Goal: Answer question/provide support: Share knowledge or assist other users

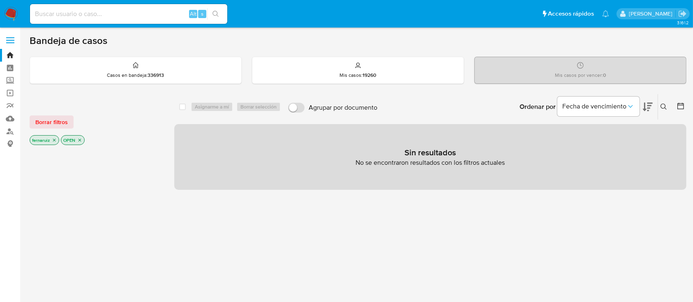
click at [16, 12] on img at bounding box center [11, 14] width 14 height 14
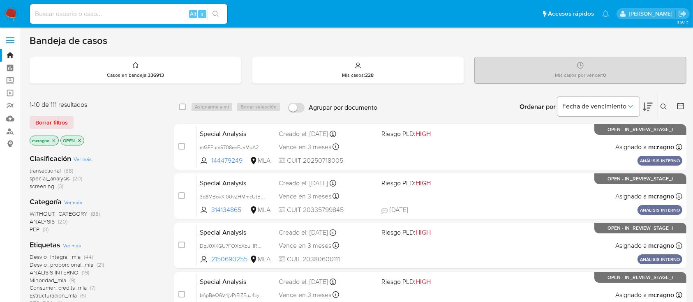
click at [78, 141] on icon "close-filter" at bounding box center [79, 140] width 5 height 5
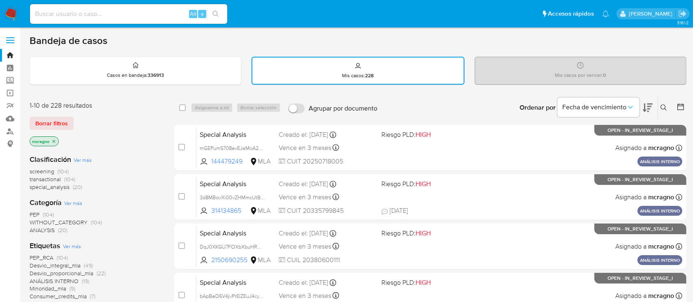
click at [665, 107] on icon at bounding box center [664, 107] width 7 height 7
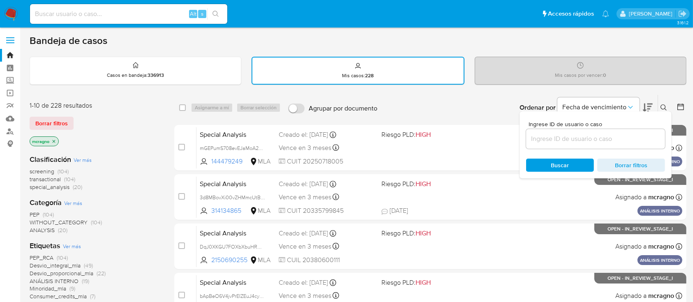
click at [596, 140] on input at bounding box center [595, 139] width 139 height 11
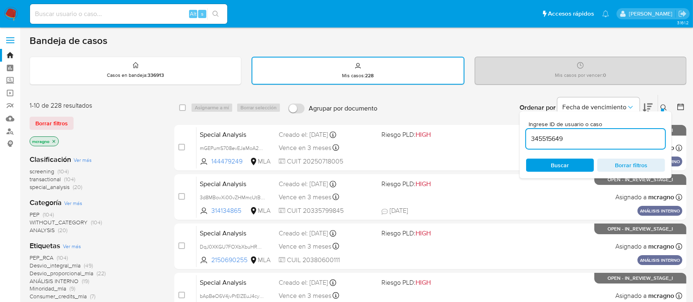
type input "345515649"
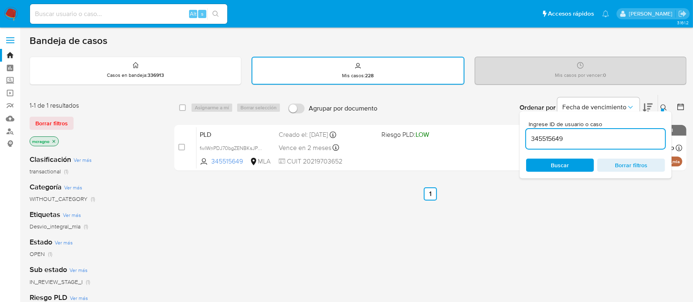
click at [665, 106] on icon at bounding box center [664, 107] width 7 height 7
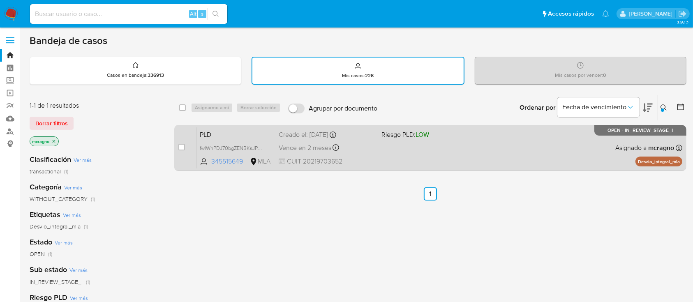
click at [474, 149] on div "PLD fwlWnPDJ70bgZENBKsJPwb5M 345515649 MLA Riesgo PLD: LOW Creado el: 12/09/202…" at bounding box center [440, 148] width 486 height 42
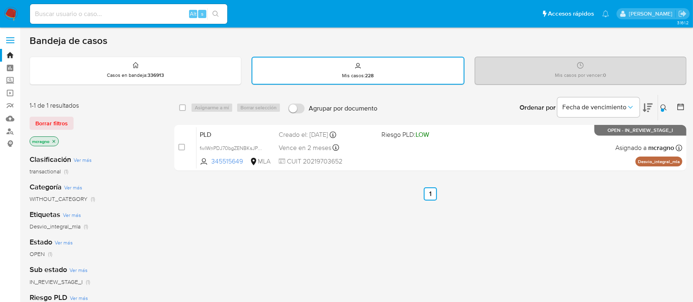
click at [55, 141] on icon "close-filter" at bounding box center [53, 141] width 5 height 5
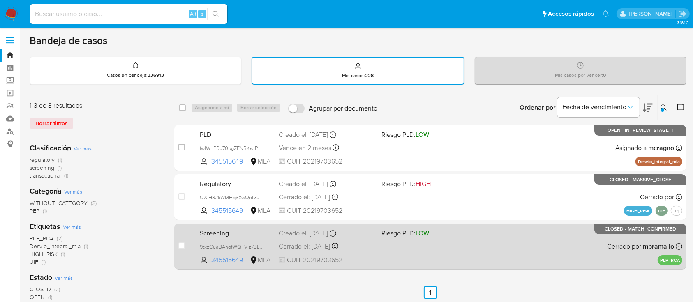
click at [537, 248] on div "Screening 9txzCuaBAnqfWQTVIz7BLhXW 345515649 MLA Riesgo PLD: LOW Creado el: 28/…" at bounding box center [440, 247] width 486 height 42
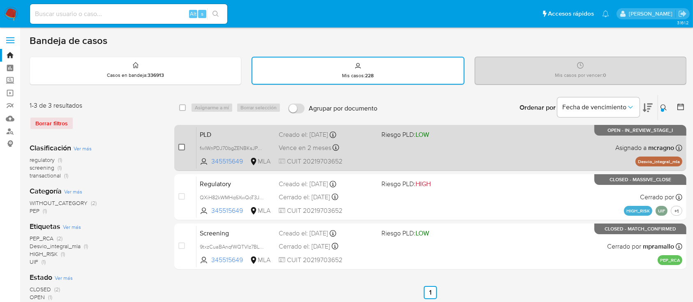
click at [183, 144] on input "checkbox" at bounding box center [181, 147] width 7 height 7
checkbox input "true"
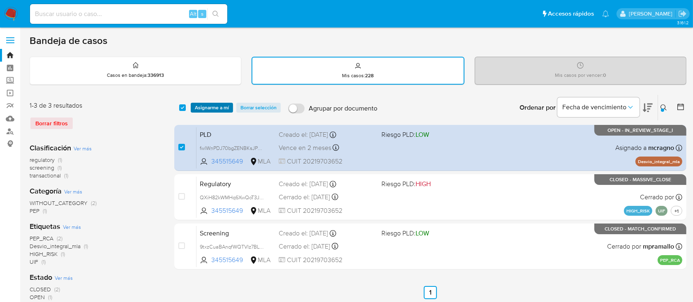
click at [211, 107] on span "Asignarme a mí" at bounding box center [212, 108] width 34 height 8
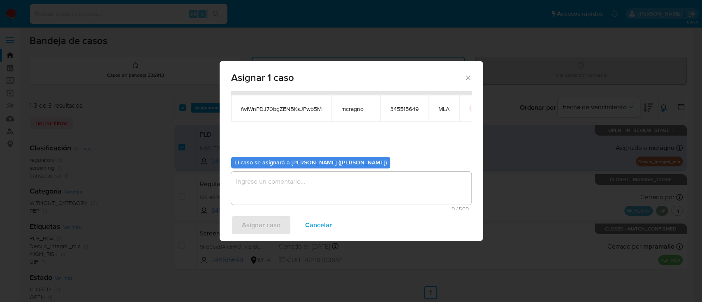
scroll to position [42, 0]
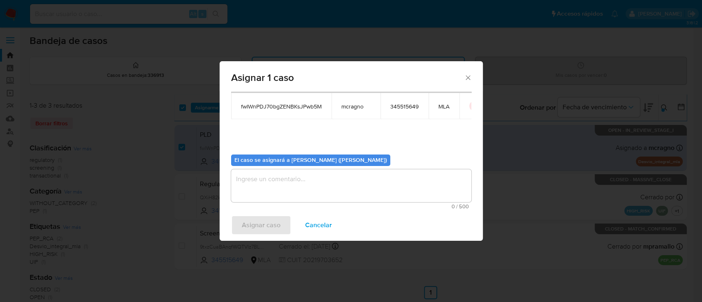
click at [263, 192] on textarea "assign-modal" at bounding box center [351, 185] width 240 height 33
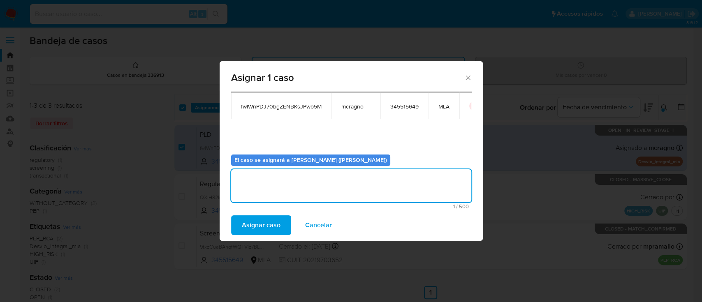
click at [260, 220] on span "Asignar caso" at bounding box center [261, 225] width 39 height 18
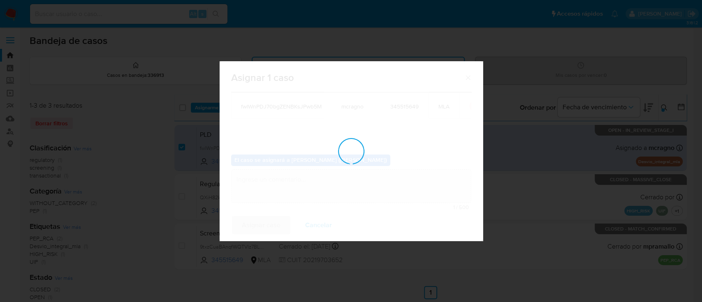
checkbox input "false"
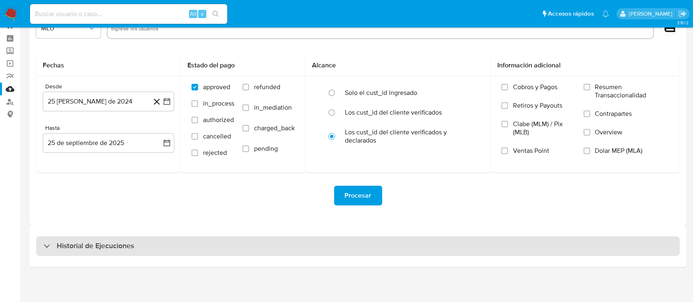
click at [89, 242] on h3 "Historial de Ejecuciones" at bounding box center [95, 246] width 77 height 10
select select "10"
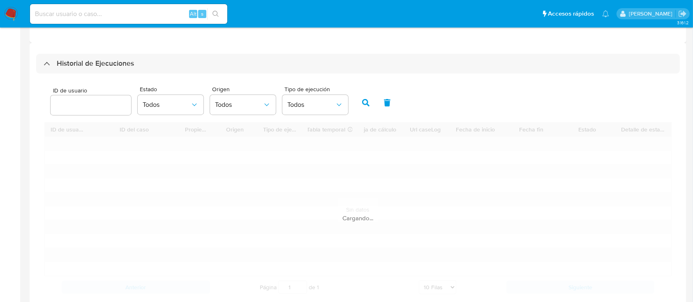
scroll to position [249, 0]
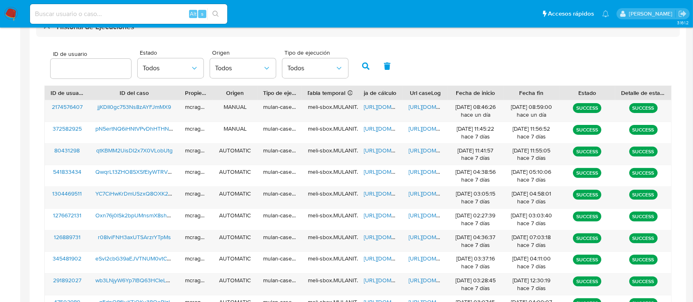
click at [93, 71] on input "number" at bounding box center [91, 68] width 81 height 11
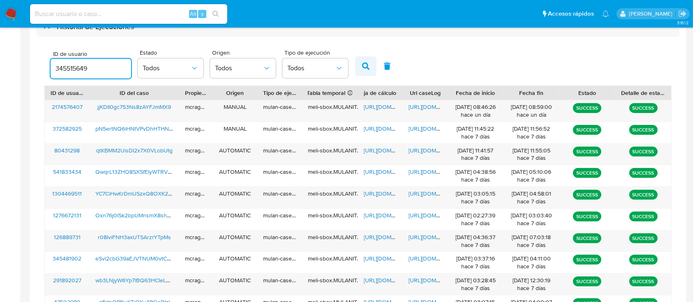
type input "345515649"
click at [364, 67] on icon "button" at bounding box center [365, 66] width 7 height 7
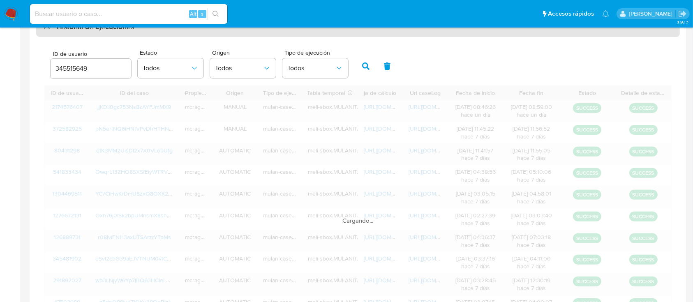
scroll to position [145, 0]
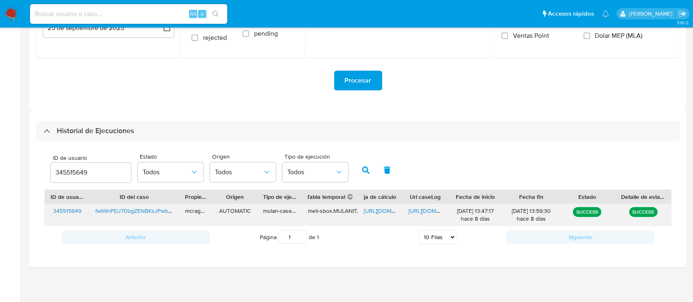
click at [376, 208] on span "https://docs.google.com/spreadsheets/d/1bndvSgFWgAyh3Bi1uSaK-yqEdmhQ-An5Z6FFMi4…" at bounding box center [392, 211] width 57 height 8
click at [416, 211] on span "https://docs.google.com/document/d/1VGSMUoQVKs9PFJIno1cCIsfDuSqM36OpE-c5KunTwQs…" at bounding box center [437, 211] width 57 height 8
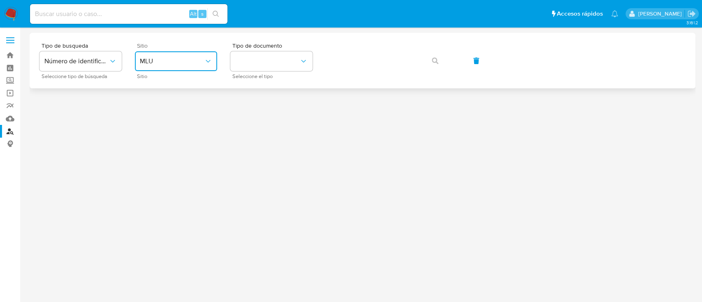
click at [188, 63] on span "MLU" at bounding box center [172, 61] width 64 height 8
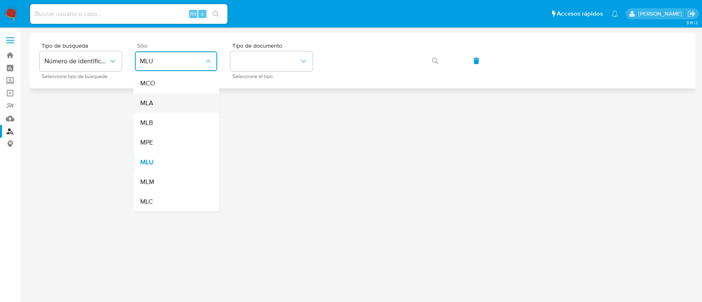
click at [168, 111] on div "MLA" at bounding box center [173, 103] width 67 height 20
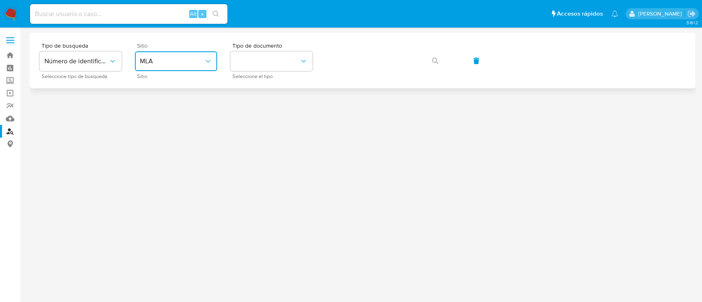
click at [201, 63] on span "MLA" at bounding box center [172, 61] width 64 height 8
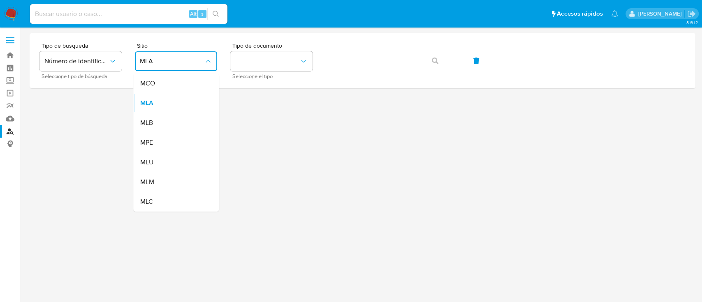
click at [188, 106] on div "MLA" at bounding box center [173, 103] width 67 height 20
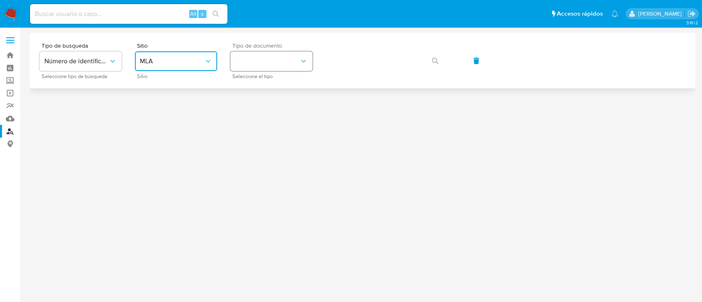
click at [253, 66] on button "identificationType" at bounding box center [271, 61] width 82 height 20
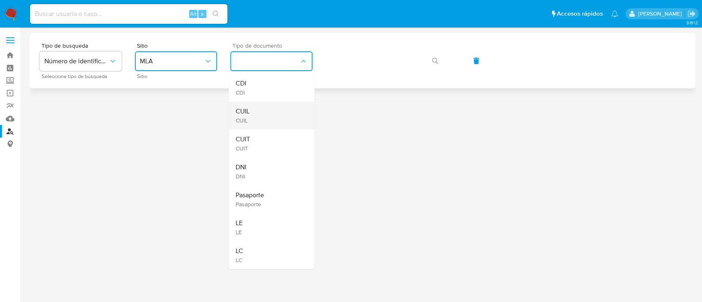
click at [260, 118] on div "CUIL CUIL" at bounding box center [268, 116] width 67 height 28
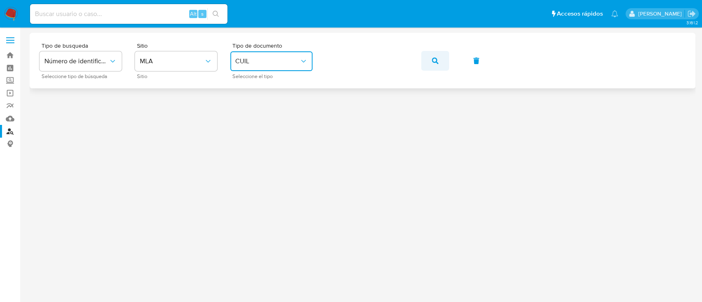
click at [437, 59] on icon "button" at bounding box center [435, 61] width 7 height 7
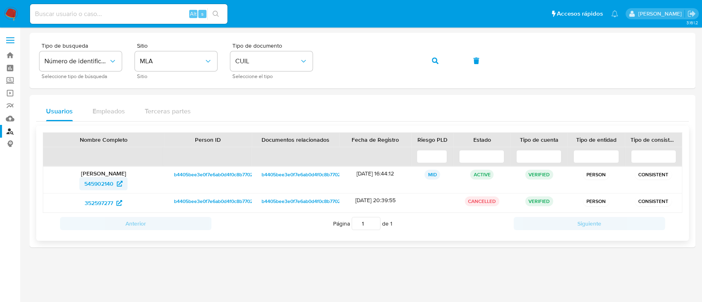
click at [112, 183] on span "545902140" at bounding box center [98, 183] width 29 height 13
drag, startPoint x: 436, startPoint y: 61, endPoint x: 368, endPoint y: 91, distance: 73.8
click at [436, 61] on icon "button" at bounding box center [435, 61] width 7 height 7
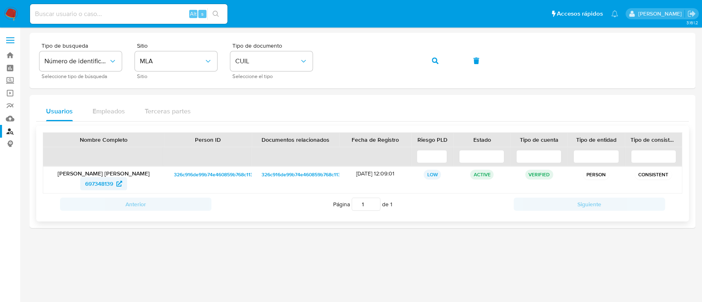
click at [93, 185] on span "697348139" at bounding box center [99, 183] width 28 height 13
click at [448, 58] on button "button" at bounding box center [435, 61] width 28 height 20
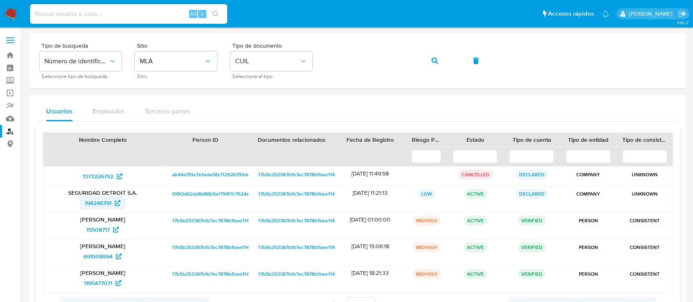
click at [112, 206] on span "194246791" at bounding box center [103, 203] width 36 height 13
click at [438, 61] on icon "button" at bounding box center [435, 61] width 7 height 7
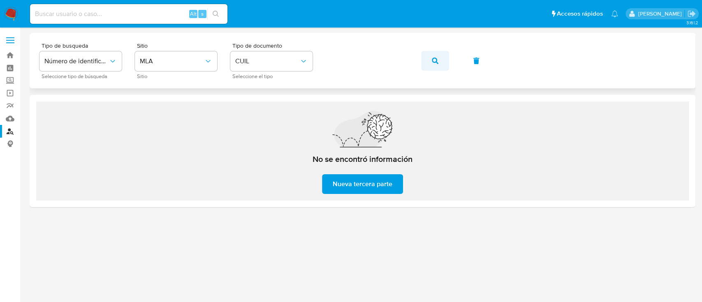
click at [434, 63] on icon "button" at bounding box center [435, 61] width 7 height 7
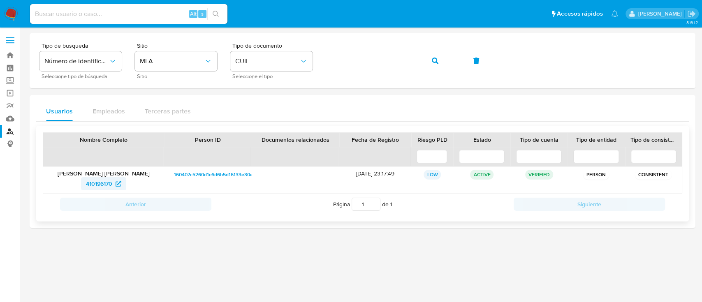
click at [99, 180] on span "410196170" at bounding box center [99, 183] width 26 height 13
click at [430, 62] on button "button" at bounding box center [435, 61] width 28 height 20
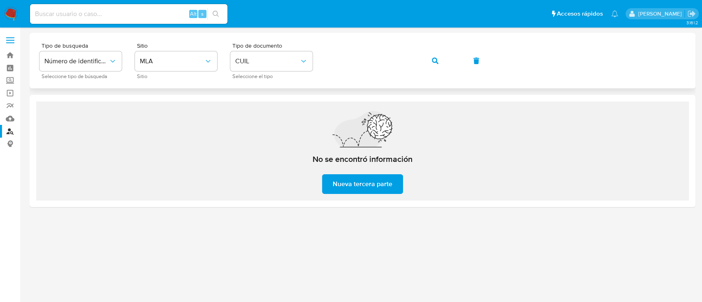
drag, startPoint x: 443, startPoint y: 61, endPoint x: 424, endPoint y: 74, distance: 22.6
click at [442, 61] on button "button" at bounding box center [435, 61] width 28 height 20
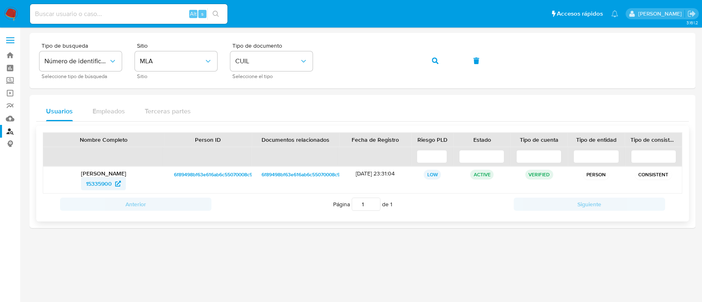
click at [103, 178] on span "15335900" at bounding box center [99, 183] width 26 height 13
click at [434, 59] on icon "button" at bounding box center [435, 61] width 7 height 7
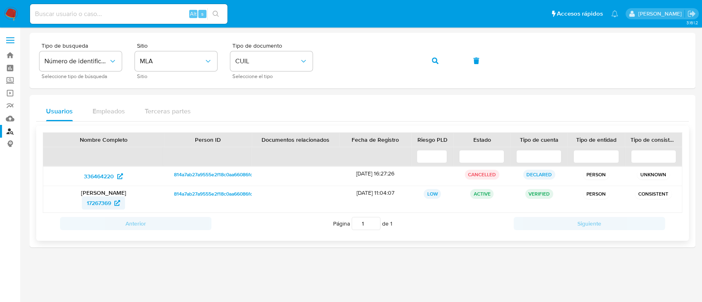
click at [99, 199] on span "17267369" at bounding box center [99, 203] width 24 height 13
click at [434, 61] on icon "button" at bounding box center [435, 61] width 7 height 7
click at [118, 198] on span "119885935" at bounding box center [104, 203] width 36 height 13
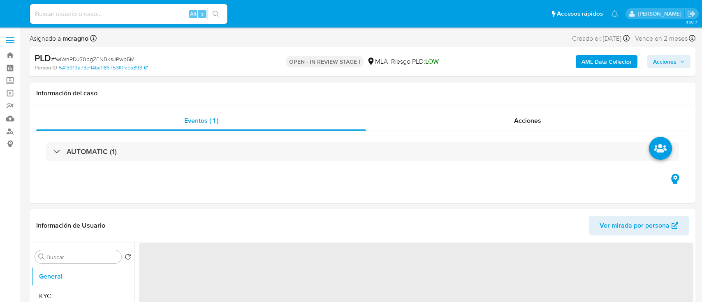
select select "10"
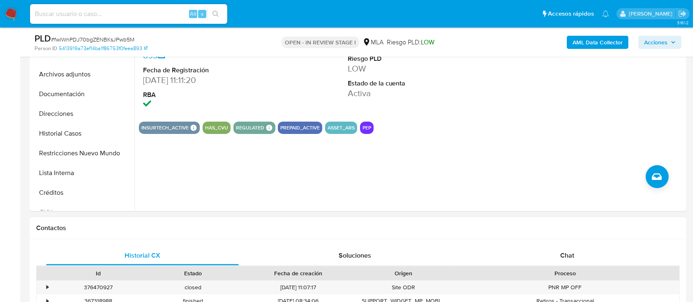
scroll to position [274, 0]
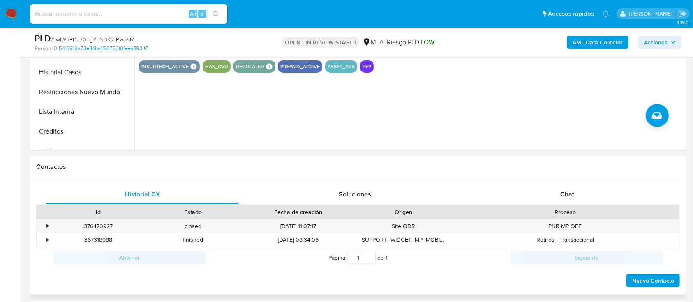
click at [571, 205] on div "Proceso" at bounding box center [565, 212] width 229 height 14
click at [571, 196] on span "Chat" at bounding box center [568, 194] width 14 height 9
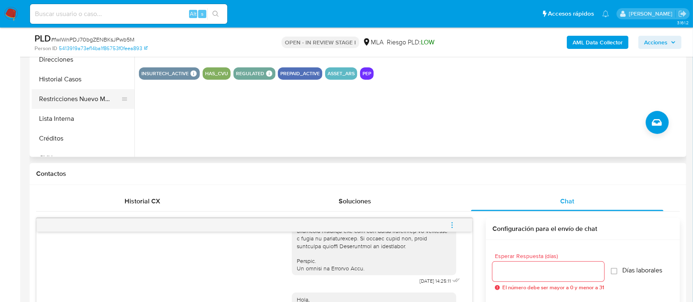
scroll to position [165, 0]
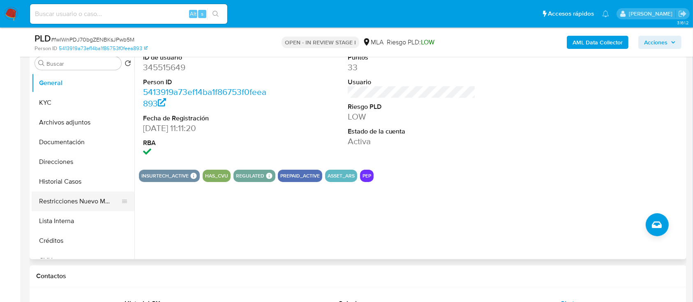
click at [81, 192] on button "Restricciones Nuevo Mundo" at bounding box center [80, 202] width 96 height 20
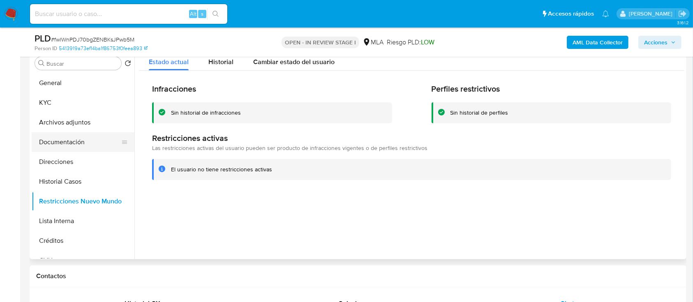
click at [89, 141] on button "Documentación" at bounding box center [80, 142] width 96 height 20
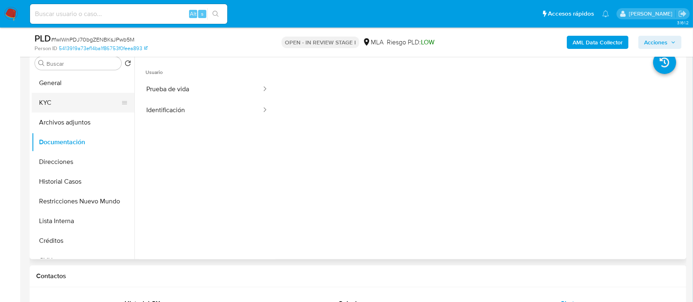
click at [85, 102] on button "KYC" at bounding box center [80, 103] width 96 height 20
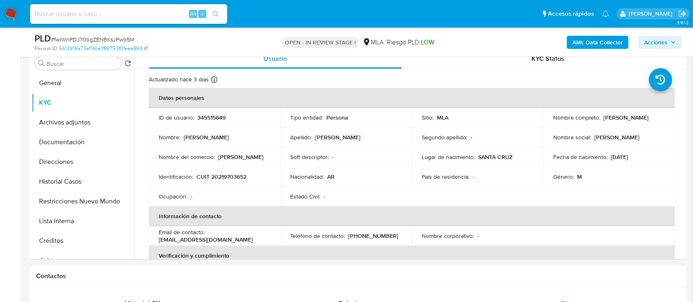
click at [616, 38] on b "AML Data Collector" at bounding box center [598, 42] width 50 height 13
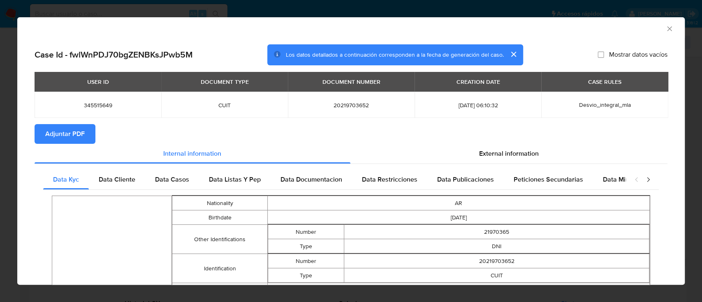
click at [72, 129] on span "Adjuntar PDF" at bounding box center [64, 134] width 39 height 18
click at [665, 26] on icon "Cerrar ventana" at bounding box center [669, 29] width 8 height 8
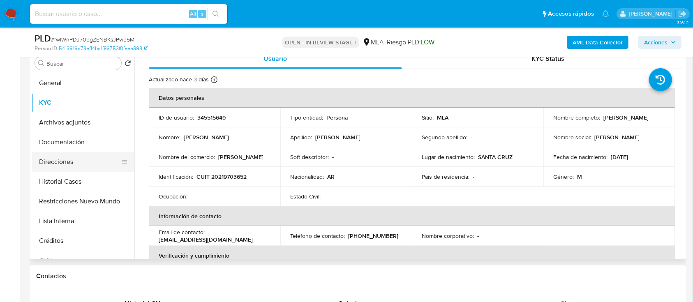
click at [95, 160] on button "Direcciones" at bounding box center [80, 162] width 96 height 20
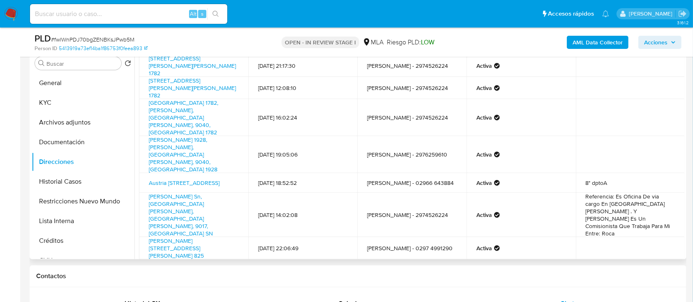
scroll to position [0, 0]
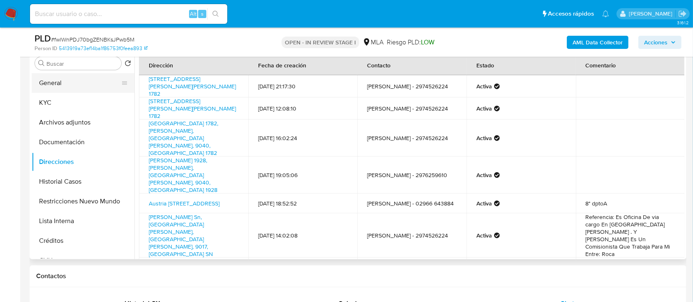
drag, startPoint x: 94, startPoint y: 84, endPoint x: 123, endPoint y: 87, distance: 29.3
click at [94, 84] on button "General" at bounding box center [80, 83] width 96 height 20
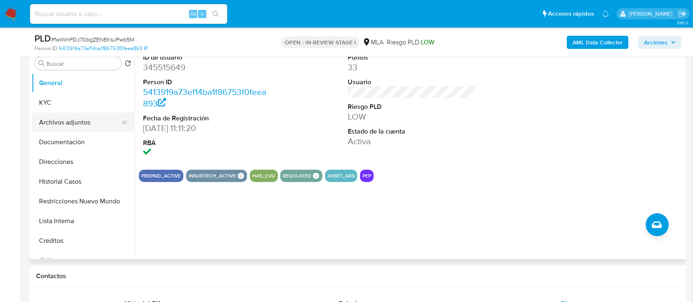
click at [92, 113] on button "Archivos adjuntos" at bounding box center [80, 123] width 96 height 20
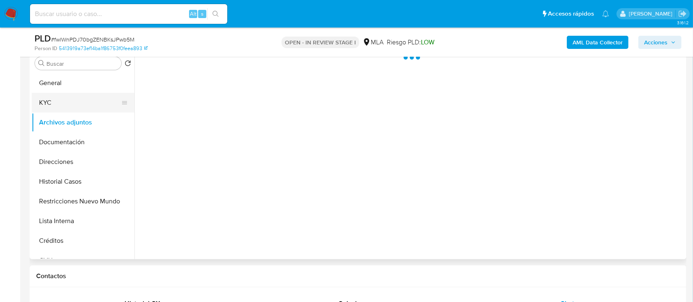
click at [91, 102] on button "KYC" at bounding box center [80, 103] width 96 height 20
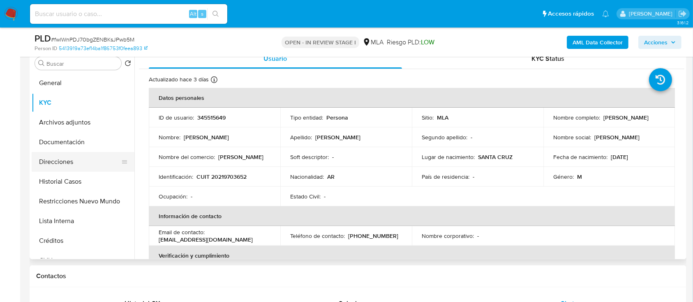
click at [60, 160] on button "Direcciones" at bounding box center [80, 162] width 96 height 20
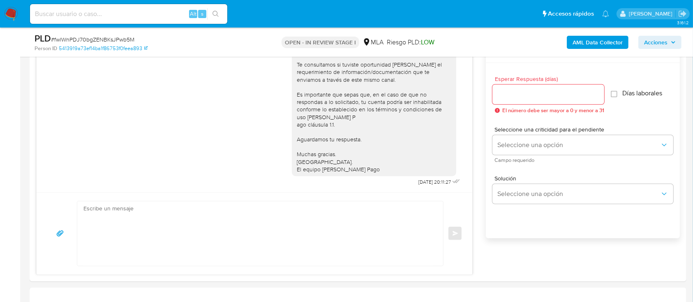
scroll to position [494, 0]
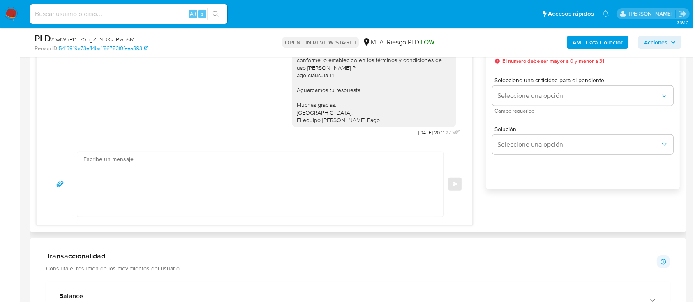
click at [232, 175] on textarea at bounding box center [258, 184] width 350 height 65
paste textarea "Hola XXX, Muchas gracias por tu respuesta. Analizamos tu caso y verificamos que…"
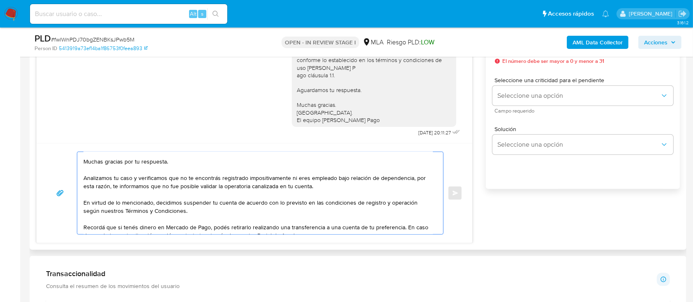
scroll to position [0, 0]
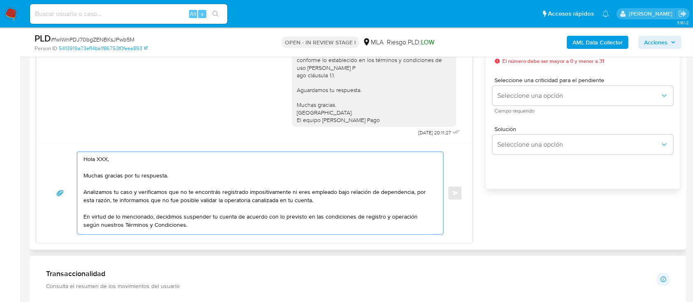
drag, startPoint x: 157, startPoint y: 173, endPoint x: 100, endPoint y: 158, distance: 58.8
click at [100, 158] on textarea "Hola XXX, Muchas gracias por tu respuesta. Analizamos tu caso y verificamos que…" at bounding box center [258, 193] width 350 height 82
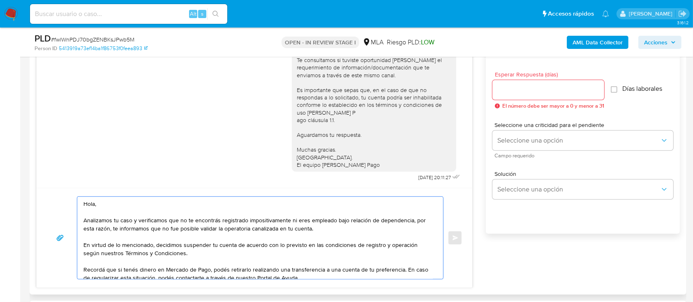
scroll to position [438, 0]
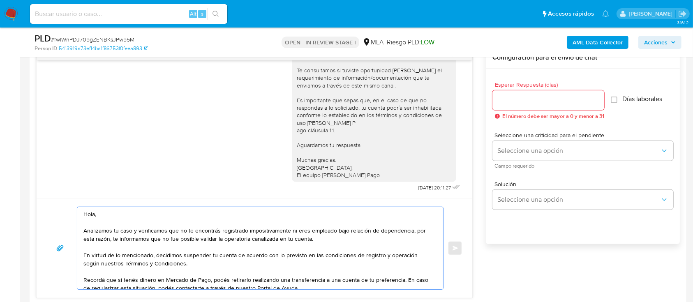
type textarea "Hola, Analizamos tu caso y verificamos que no te encontrás registrado impositiv…"
click at [542, 106] on div at bounding box center [549, 100] width 112 height 20
click at [547, 104] on input "Esperar Respuesta (días)" at bounding box center [549, 100] width 112 height 11
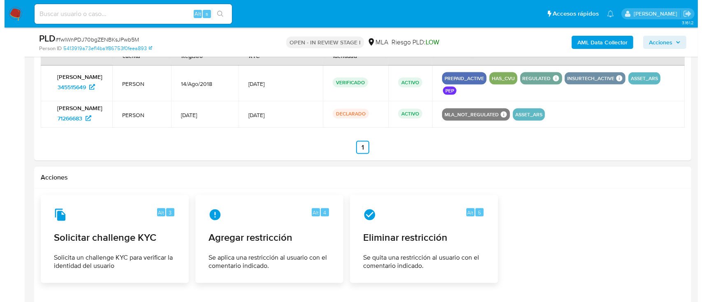
scroll to position [1352, 0]
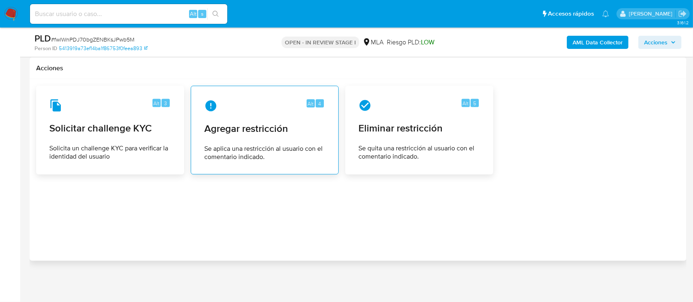
type input "0"
click at [220, 119] on div "Alt 4 Agregar restricción Se aplica una restricción al usuario con el comentari…" at bounding box center [265, 130] width 134 height 75
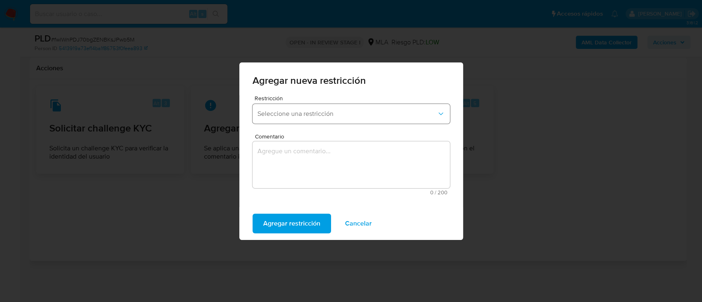
click at [344, 113] on span "Seleccione una restricción" at bounding box center [346, 114] width 179 height 8
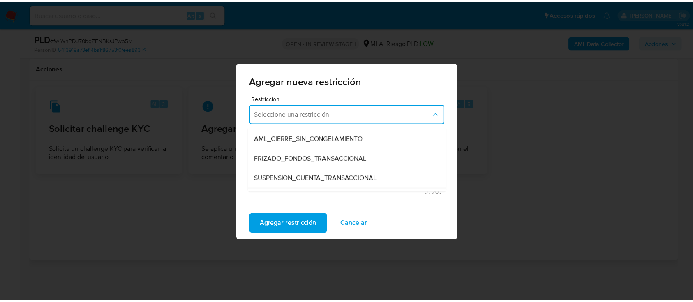
scroll to position [88, 0]
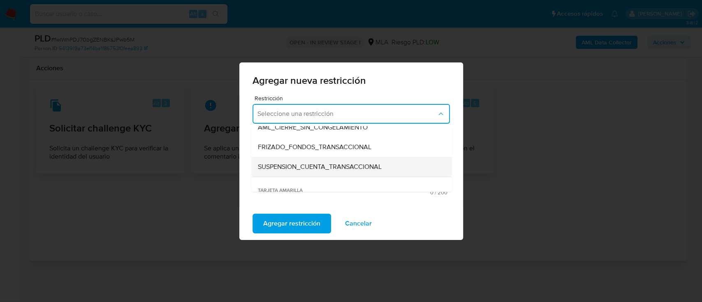
click at [331, 168] on span "SUSPENSION_CUENTA_TRANSACCIONAL" at bounding box center [319, 167] width 124 height 8
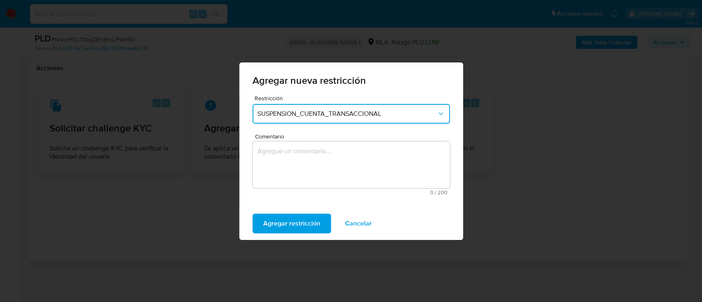
click at [331, 167] on textarea "Comentario" at bounding box center [351, 164] width 197 height 47
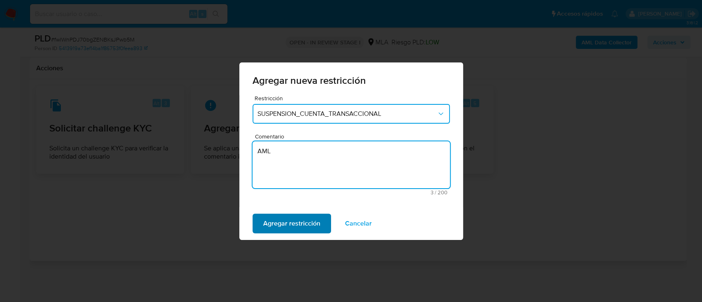
type textarea "AML"
click at [306, 225] on span "Agregar restricción" at bounding box center [291, 224] width 57 height 18
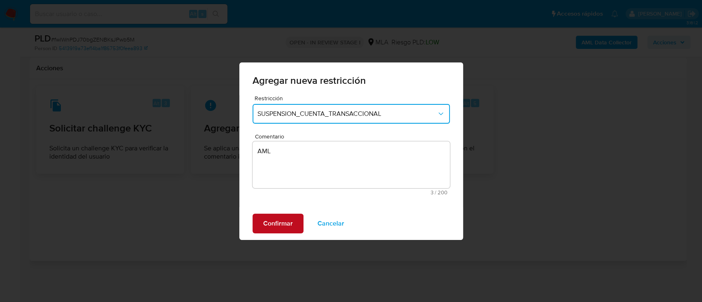
click at [279, 229] on span "Confirmar" at bounding box center [278, 224] width 30 height 18
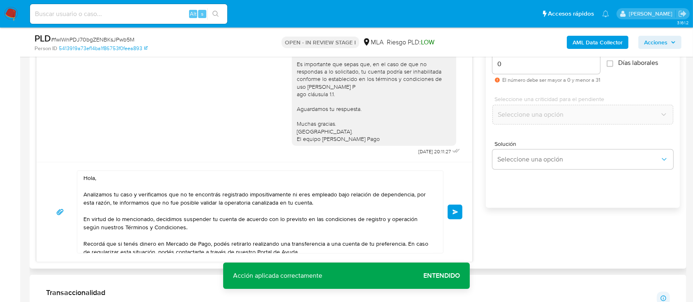
drag, startPoint x: 459, startPoint y: 212, endPoint x: 557, endPoint y: 211, distance: 98.7
click at [459, 212] on button "Enviar" at bounding box center [455, 212] width 15 height 15
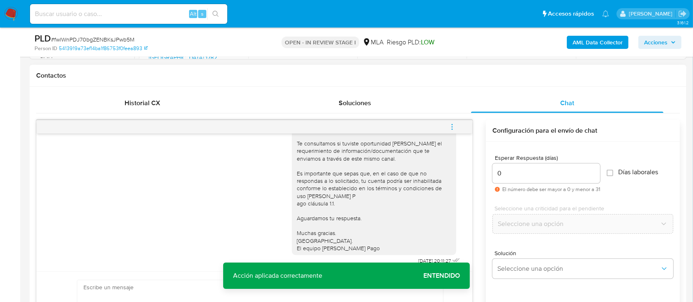
scroll to position [660, 0]
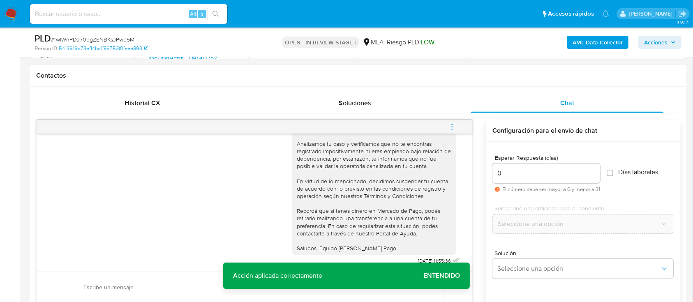
click at [455, 125] on icon "menu-action" at bounding box center [452, 126] width 7 height 7
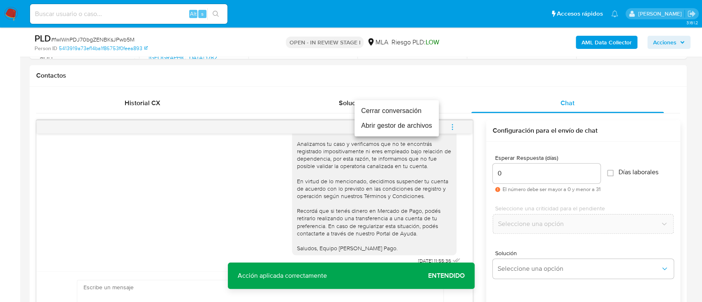
click at [417, 111] on li "Cerrar conversación" at bounding box center [397, 111] width 84 height 15
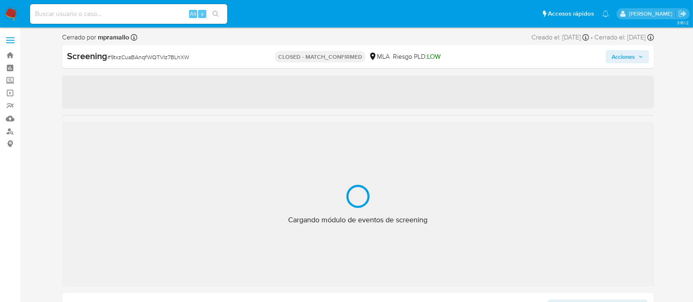
select select "10"
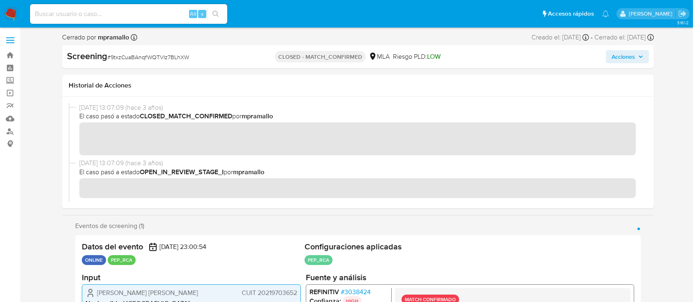
scroll to position [83, 0]
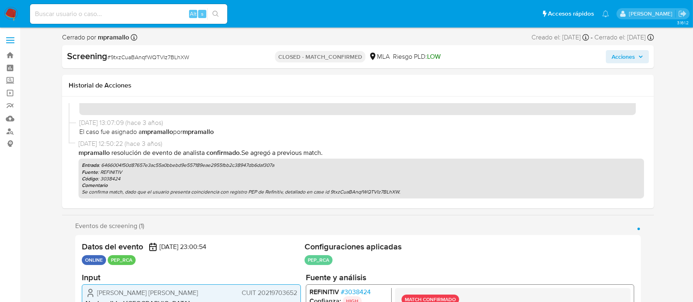
drag, startPoint x: 296, startPoint y: 192, endPoint x: 393, endPoint y: 185, distance: 97.7
click at [375, 189] on p "Se confirma match, dado que el usuario presenta coincidencia con registro PEP d…" at bounding box center [361, 192] width 559 height 7
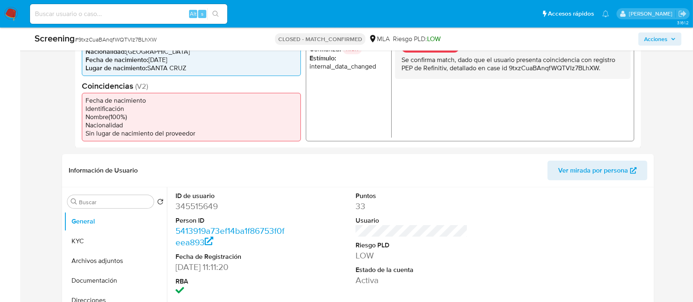
scroll to position [384, 0]
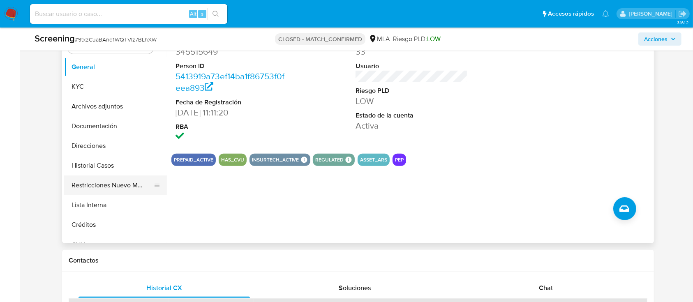
drag, startPoint x: 97, startPoint y: 197, endPoint x: 142, endPoint y: 178, distance: 49.0
click at [97, 197] on button "Lista Interna" at bounding box center [115, 205] width 103 height 20
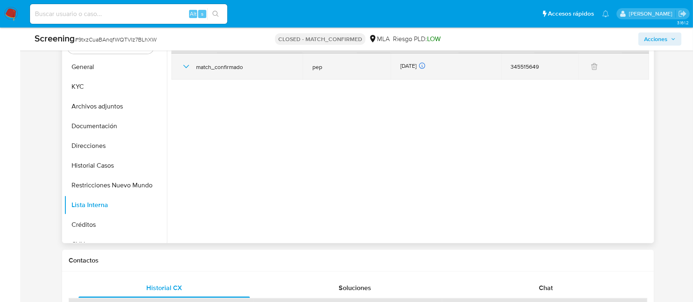
click at [185, 64] on icon "button" at bounding box center [186, 67] width 10 height 10
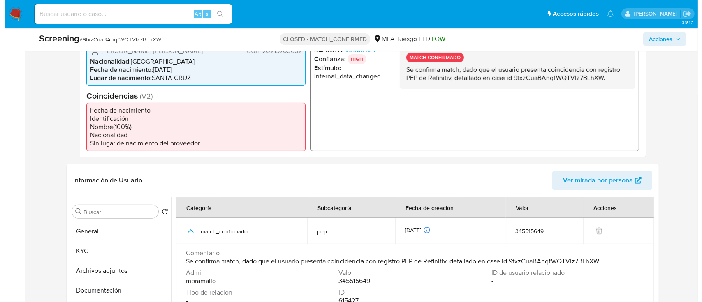
scroll to position [165, 0]
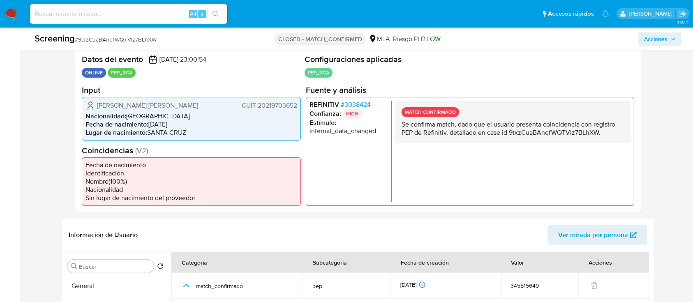
click at [357, 101] on span "# 3038424" at bounding box center [356, 104] width 30 height 8
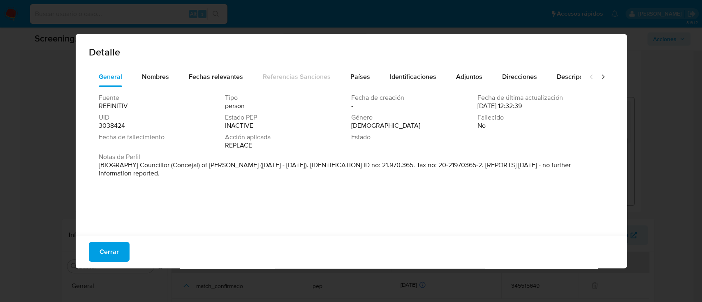
click at [190, 167] on p "[BIOGRAPHY] Councillor (Concejal) of [PERSON_NAME] ([DATE] - [DATE]). [IDENTIFI…" at bounding box center [350, 169] width 503 height 16
click at [189, 167] on p "[BIOGRAPHY] Councillor (Concejal) of [PERSON_NAME] ([DATE] - [DATE]). [IDENTIFI…" at bounding box center [350, 169] width 503 height 16
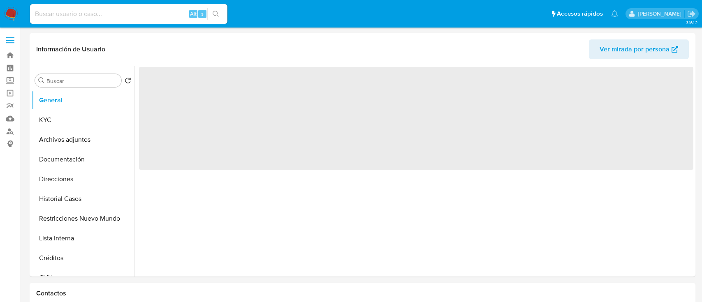
select select "10"
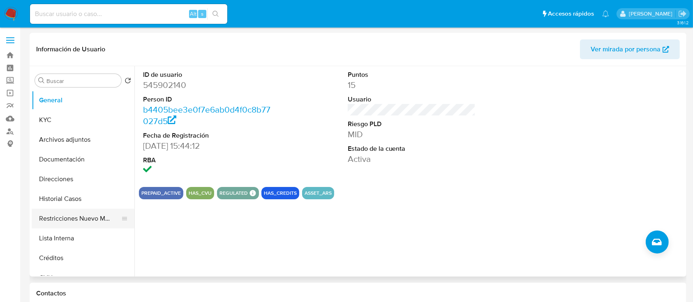
click at [88, 216] on button "Restricciones Nuevo Mundo" at bounding box center [80, 219] width 96 height 20
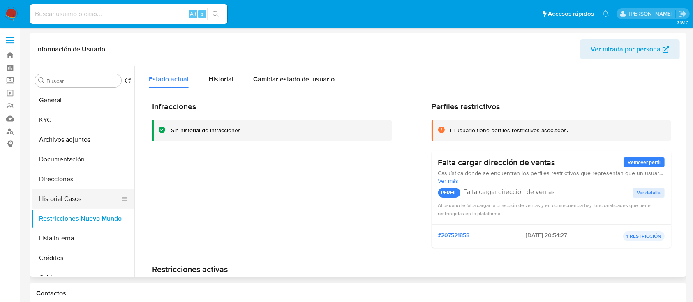
click at [84, 193] on button "Historial Casos" at bounding box center [80, 199] width 96 height 20
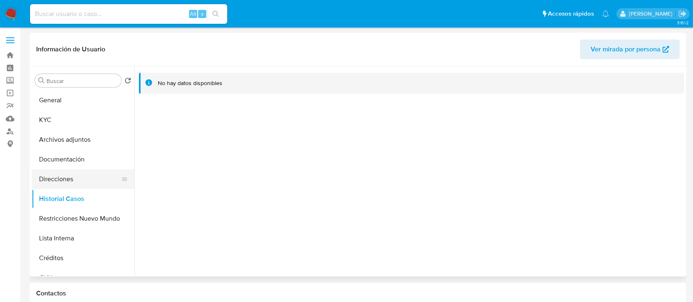
click at [87, 176] on button "Direcciones" at bounding box center [80, 179] width 96 height 20
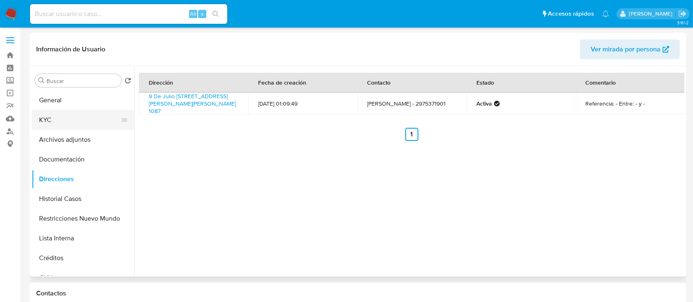
click at [95, 125] on button "KYC" at bounding box center [80, 120] width 96 height 20
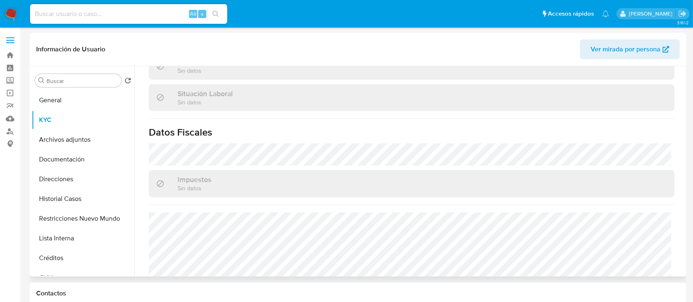
scroll to position [433, 0]
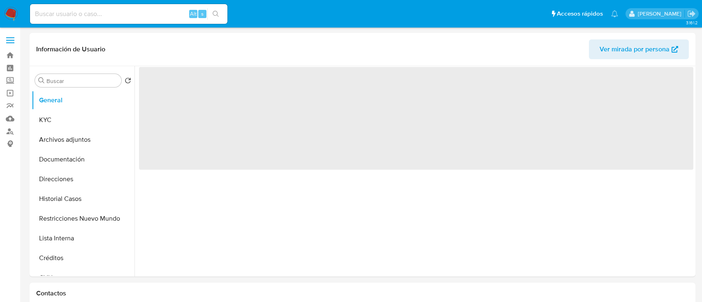
select select "10"
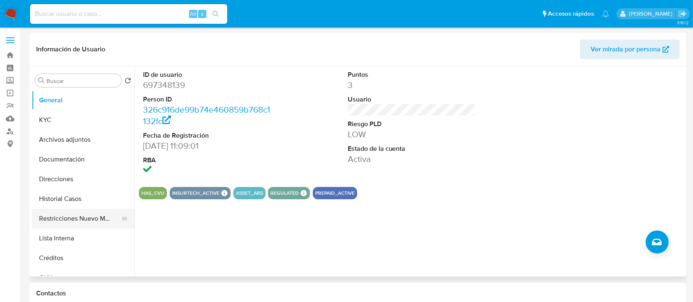
click at [59, 212] on button "Restricciones Nuevo Mundo" at bounding box center [80, 219] width 96 height 20
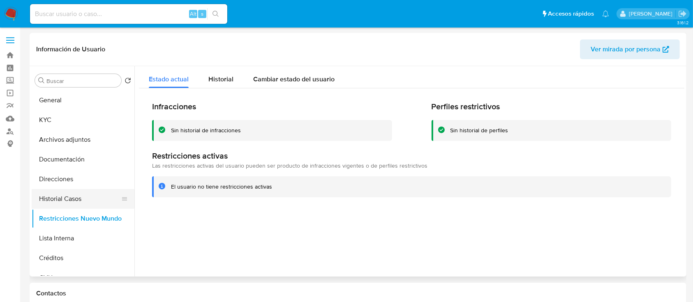
click at [69, 196] on button "Historial Casos" at bounding box center [80, 199] width 96 height 20
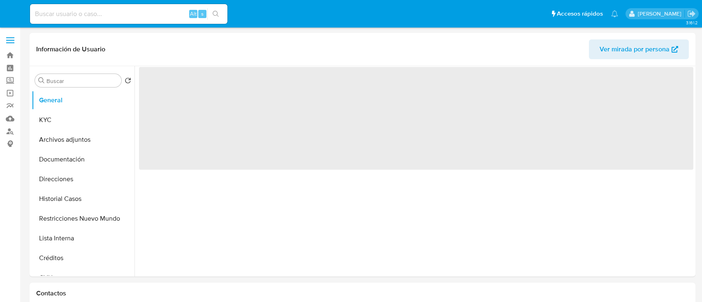
select select "10"
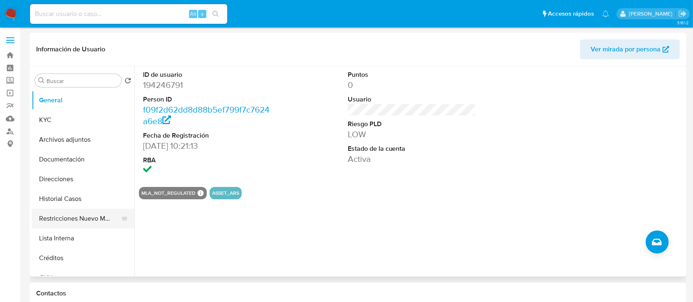
click at [98, 215] on button "Restricciones Nuevo Mundo" at bounding box center [80, 219] width 96 height 20
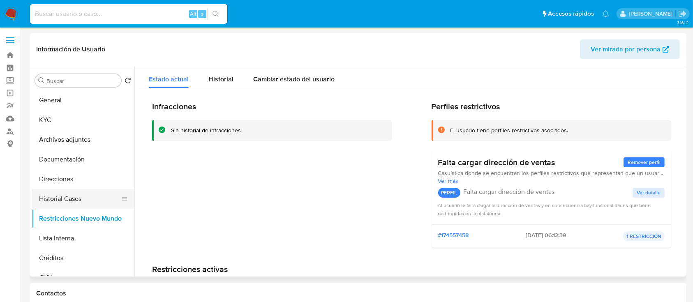
click at [97, 192] on button "Historial Casos" at bounding box center [80, 199] width 96 height 20
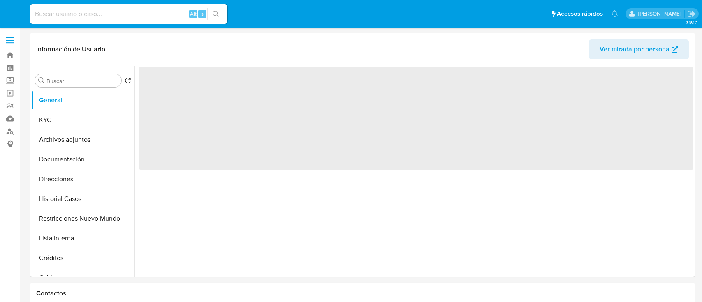
select select "10"
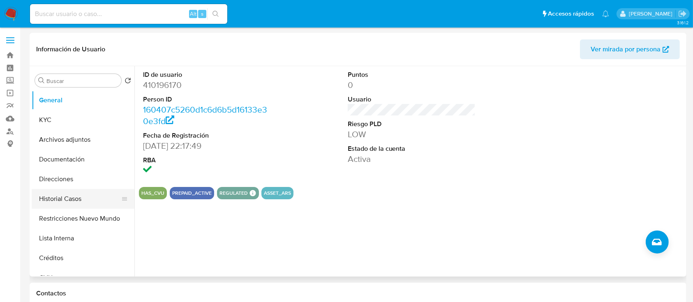
click at [88, 212] on button "Restricciones Nuevo Mundo" at bounding box center [83, 219] width 103 height 20
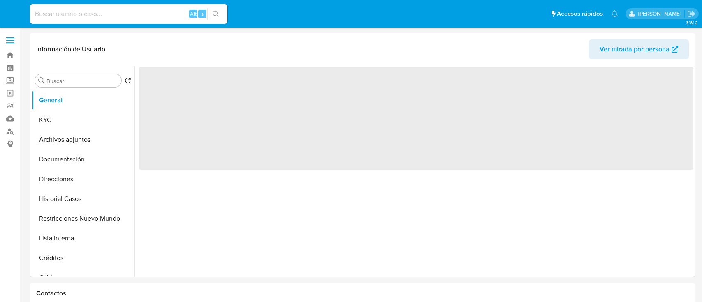
select select "10"
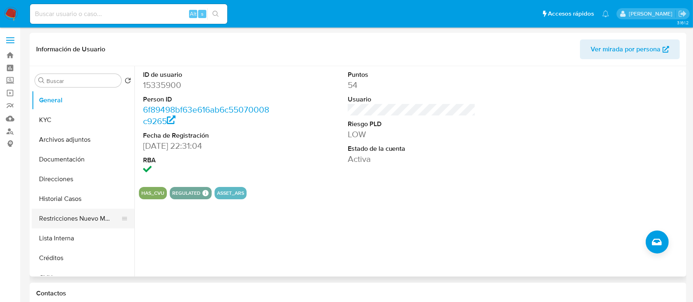
click at [87, 222] on button "Restricciones Nuevo Mundo" at bounding box center [80, 219] width 96 height 20
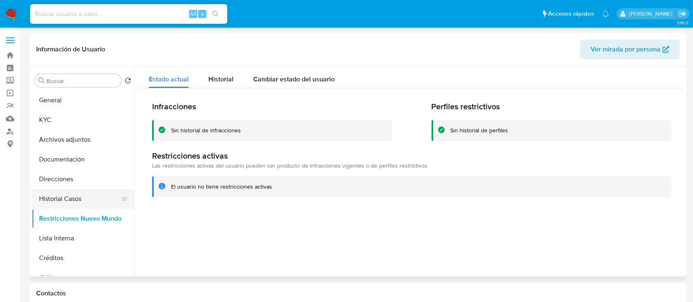
click at [88, 190] on button "Historial Casos" at bounding box center [80, 199] width 96 height 20
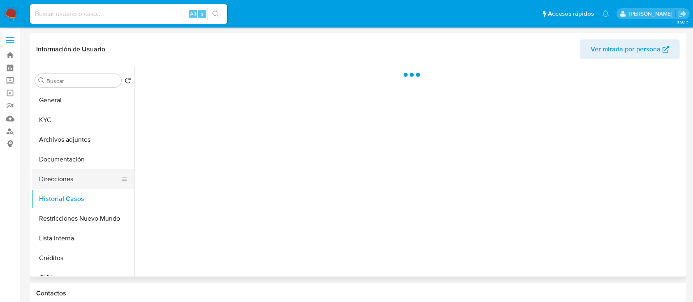
click at [80, 176] on button "Direcciones" at bounding box center [80, 179] width 96 height 20
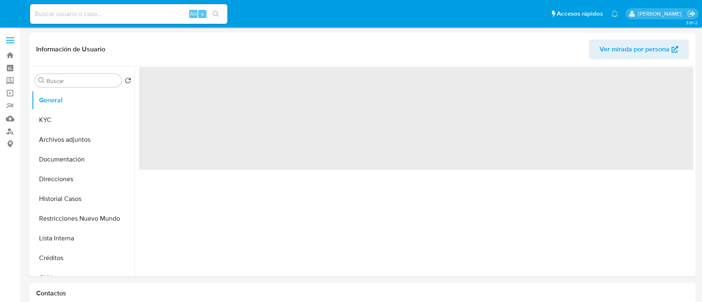
select select "10"
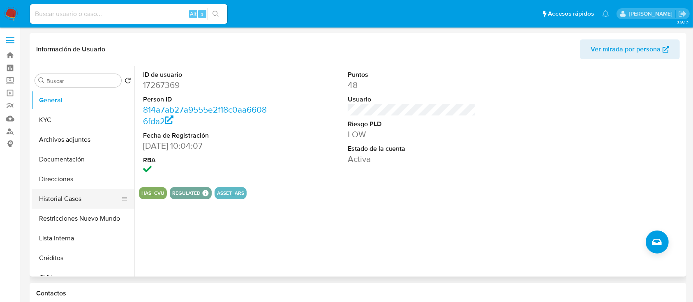
click at [93, 207] on button "Historial Casos" at bounding box center [80, 199] width 96 height 20
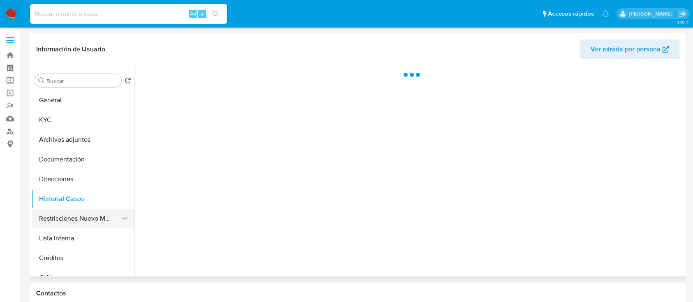
click at [93, 221] on button "Restricciones Nuevo Mundo" at bounding box center [80, 219] width 96 height 20
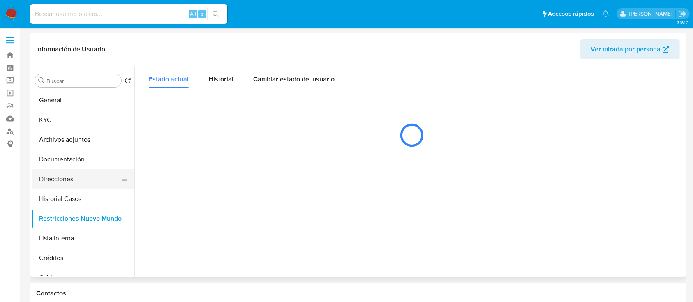
click at [76, 178] on button "Direcciones" at bounding box center [80, 179] width 96 height 20
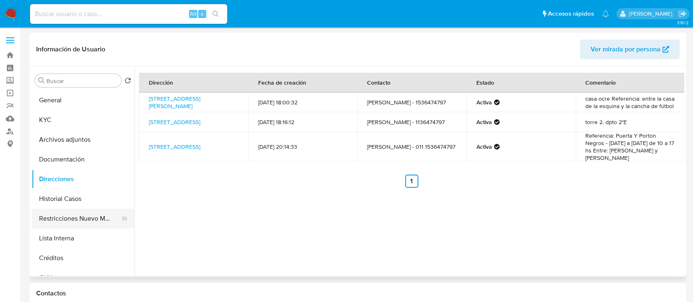
click at [99, 219] on button "Restricciones Nuevo Mundo" at bounding box center [80, 219] width 96 height 20
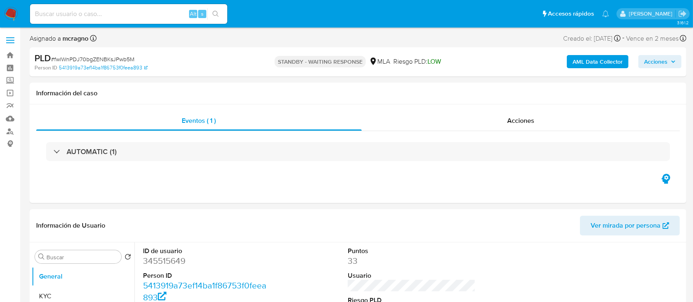
select select "10"
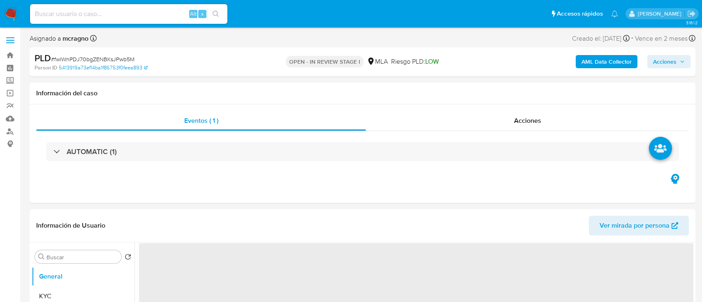
select select "10"
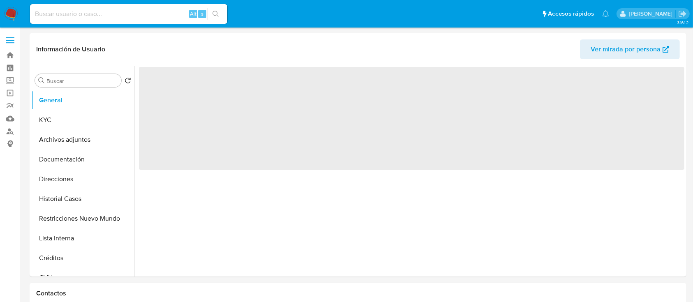
select select "10"
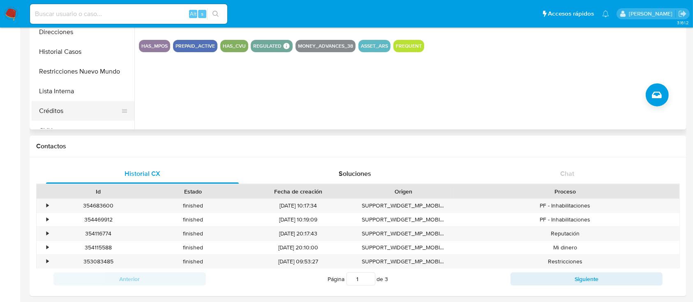
scroll to position [55, 0]
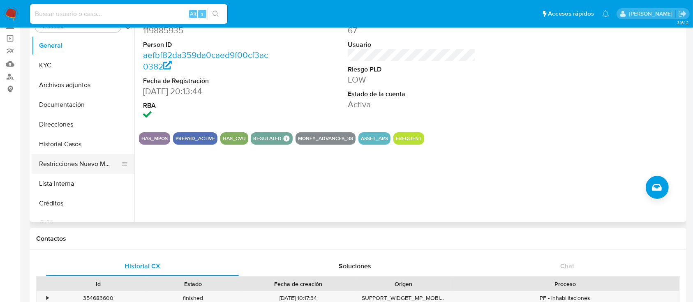
click at [78, 167] on button "Restricciones Nuevo Mundo" at bounding box center [80, 164] width 96 height 20
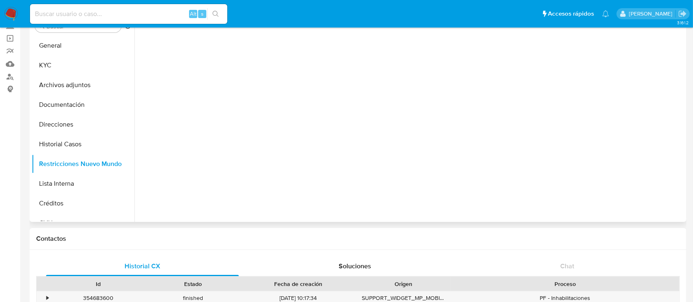
scroll to position [0, 0]
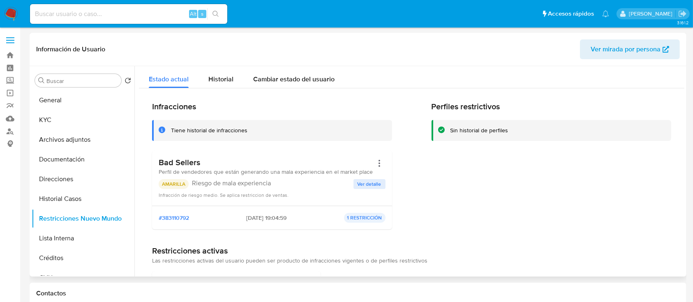
click at [371, 184] on span "Ver detalle" at bounding box center [370, 184] width 24 height 8
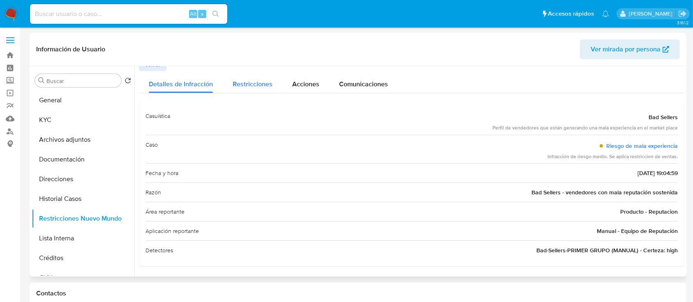
click at [252, 83] on span "Restricciones" at bounding box center [253, 83] width 40 height 9
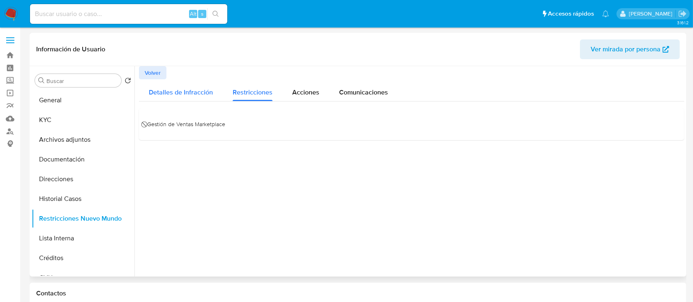
click at [192, 97] on span "Detalles de Infracción" at bounding box center [181, 92] width 64 height 9
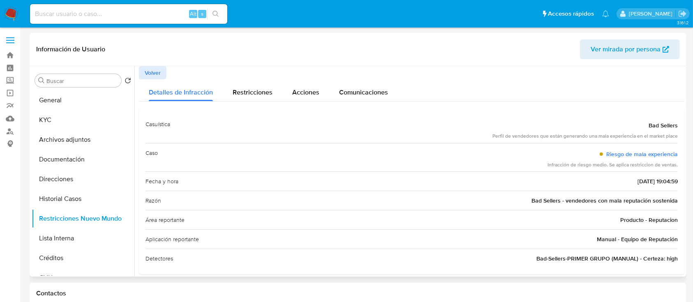
click at [150, 60] on div "Información de Usuario Ver mirada por persona" at bounding box center [358, 49] width 657 height 33
click at [152, 67] on span "Volver" at bounding box center [153, 73] width 16 height 12
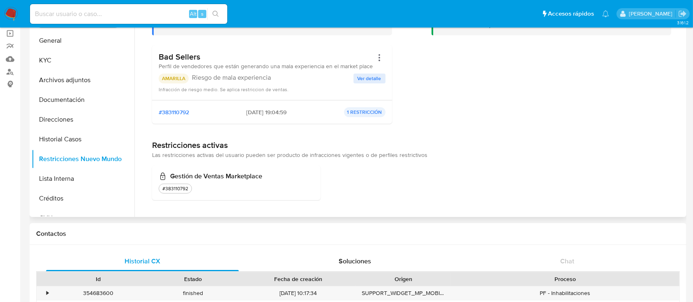
scroll to position [165, 0]
